Goal: Navigation & Orientation: Go to known website

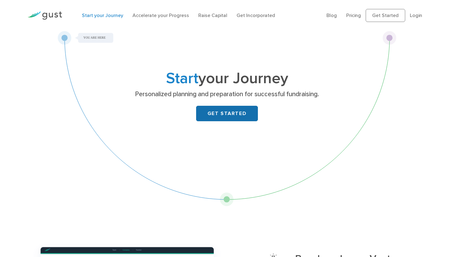
click at [211, 109] on link "GET STARTED" at bounding box center [227, 113] width 62 height 15
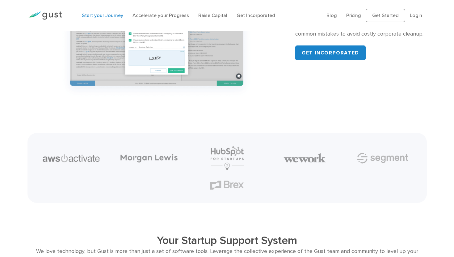
scroll to position [750, 0]
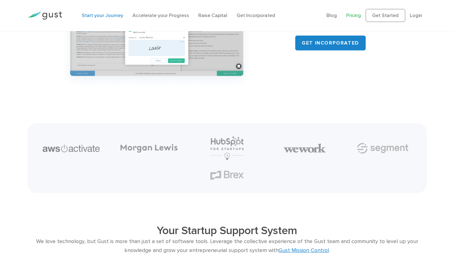
click at [352, 14] on link "Pricing" at bounding box center [354, 15] width 15 height 6
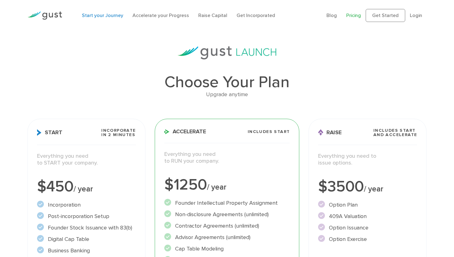
click at [111, 16] on link "Start your Journey" at bounding box center [102, 15] width 41 height 6
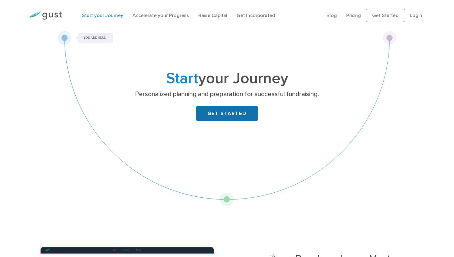
click at [236, 114] on link "GET STARTED" at bounding box center [227, 113] width 62 height 15
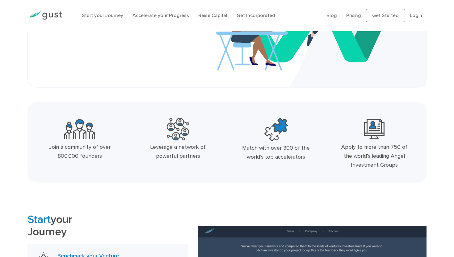
scroll to position [134, 0]
